Goal: Find specific page/section: Find specific page/section

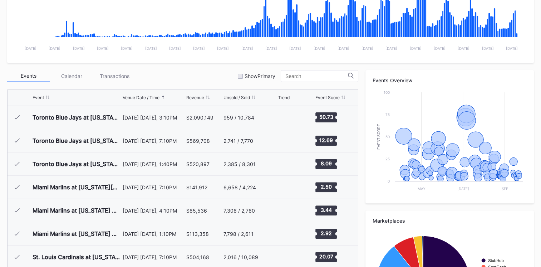
scroll to position [1464, 0]
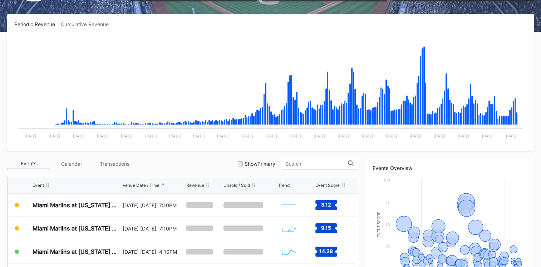
scroll to position [273, 0]
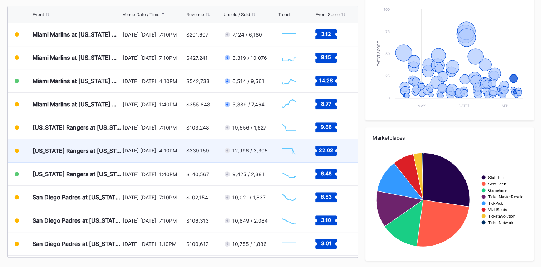
click at [102, 150] on div "[US_STATE] Rangers at [US_STATE] Mets (Mets Alumni Classic/Mrs. Met Taxicab [GE…" at bounding box center [77, 150] width 88 height 7
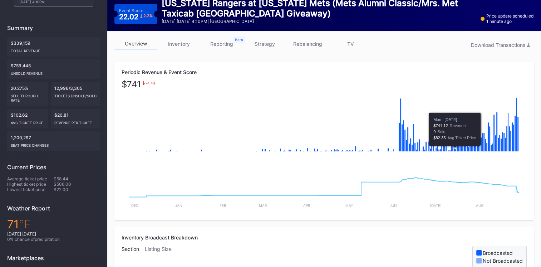
scroll to position [94, 0]
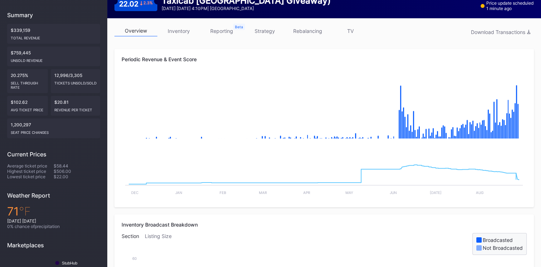
click at [267, 35] on link "strategy" at bounding box center [264, 30] width 43 height 11
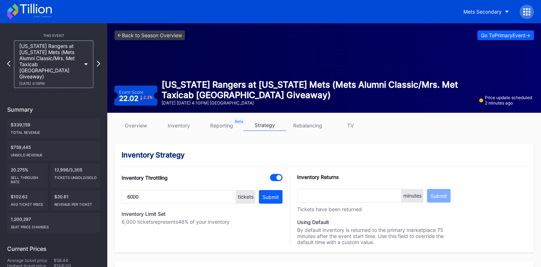
click at [136, 131] on div "overview inventory reporting strategy rebalancing TV" at bounding box center [325, 127] width 420 height 15
click at [135, 125] on link "overview" at bounding box center [136, 125] width 43 height 11
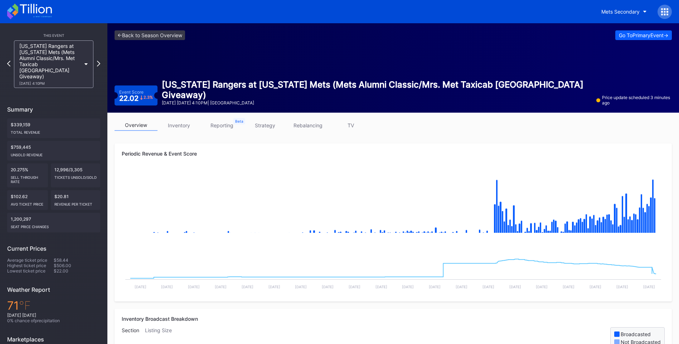
click at [45, 19] on icon at bounding box center [29, 12] width 45 height 16
